Goal: Task Accomplishment & Management: Use online tool/utility

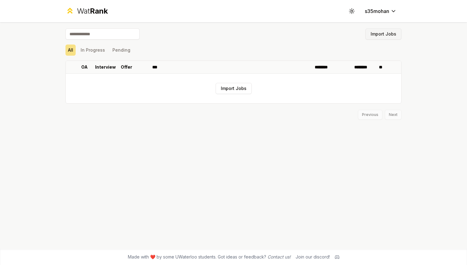
click at [370, 37] on button "Import Jobs" at bounding box center [384, 33] width 36 height 11
